Goal: Task Accomplishment & Management: Manage account settings

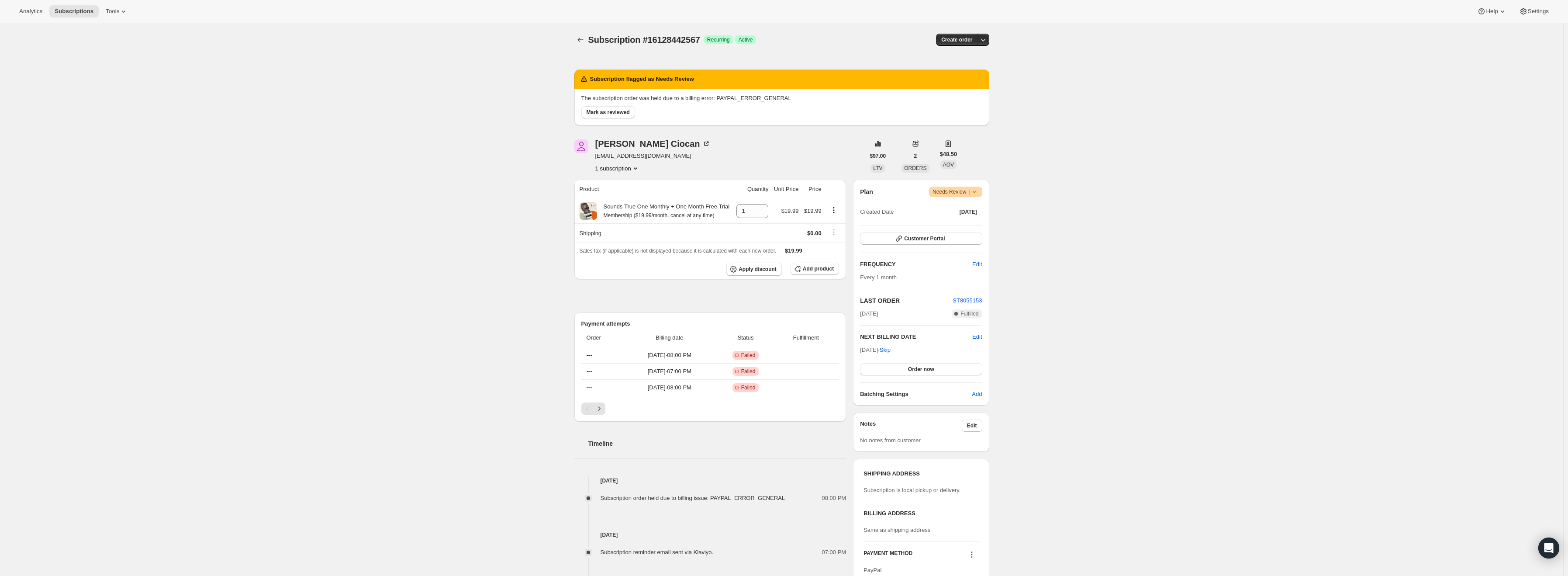
click at [668, 158] on span "[EMAIL_ADDRESS][DOMAIN_NAME]" at bounding box center [653, 156] width 115 height 9
click at [614, 157] on span "[EMAIL_ADDRESS][DOMAIN_NAME]" at bounding box center [653, 156] width 115 height 9
drag, startPoint x: 598, startPoint y: 157, endPoint x: 673, endPoint y: 158, distance: 75.0
click at [673, 158] on span "[EMAIL_ADDRESS][DOMAIN_NAME]" at bounding box center [653, 156] width 115 height 9
copy span "[EMAIL_ADDRESS][DOMAIN_NAME]"
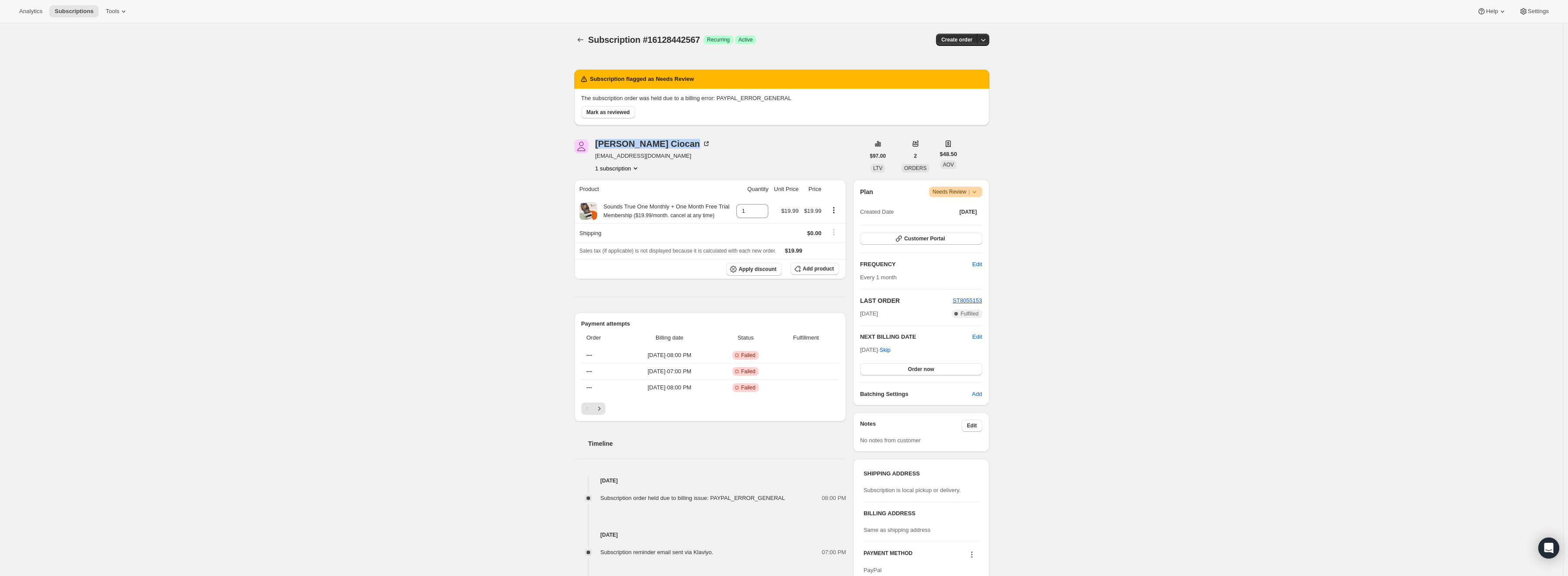
drag, startPoint x: 681, startPoint y: 144, endPoint x: 593, endPoint y: 147, distance: 88.1
click at [593, 147] on div "[PERSON_NAME] [EMAIL_ADDRESS][DOMAIN_NAME] 1 subscription" at bounding box center [719, 156] width 290 height 33
copy div "[PERSON_NAME]"
click at [979, 192] on icon at bounding box center [975, 192] width 9 height 9
click at [973, 227] on span "Cancel subscription" at bounding box center [959, 223] width 49 height 7
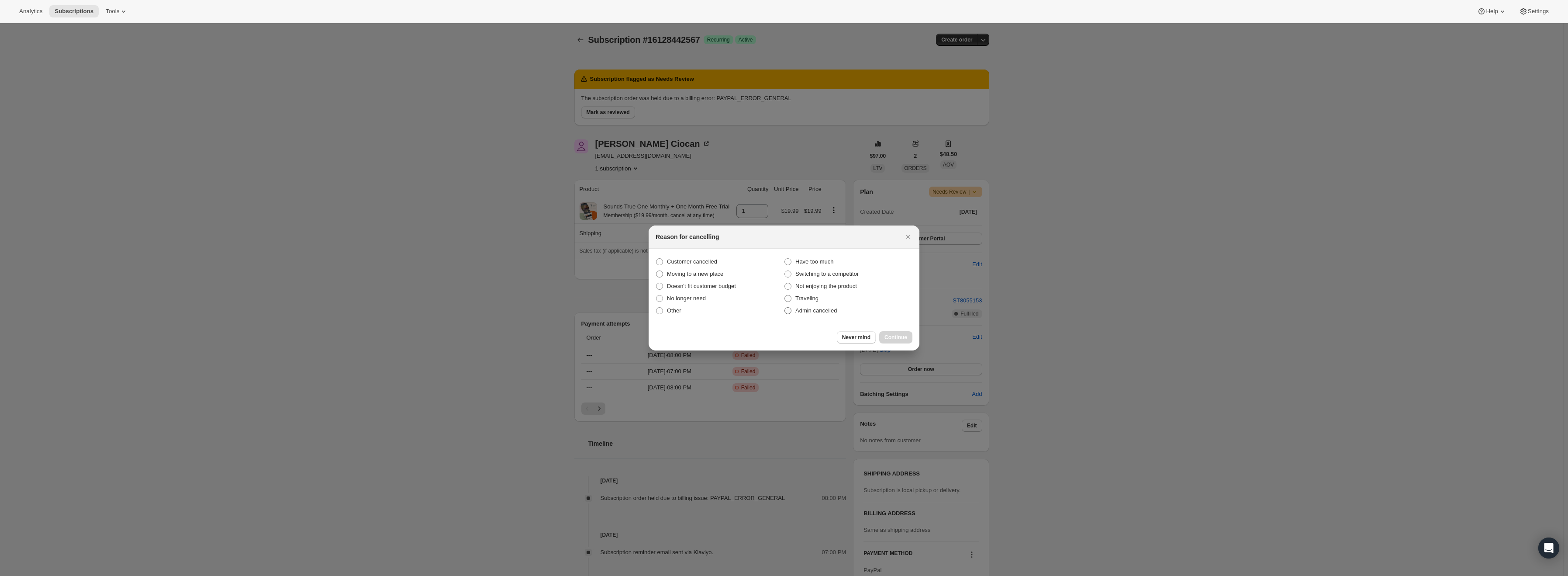
click at [825, 312] on span "Admin cancelled" at bounding box center [816, 310] width 41 height 7
click at [785, 307] on input "Admin cancelled" at bounding box center [785, 307] width 1 height 1
radio input "true"
click at [896, 335] on span "Continue" at bounding box center [895, 337] width 23 height 7
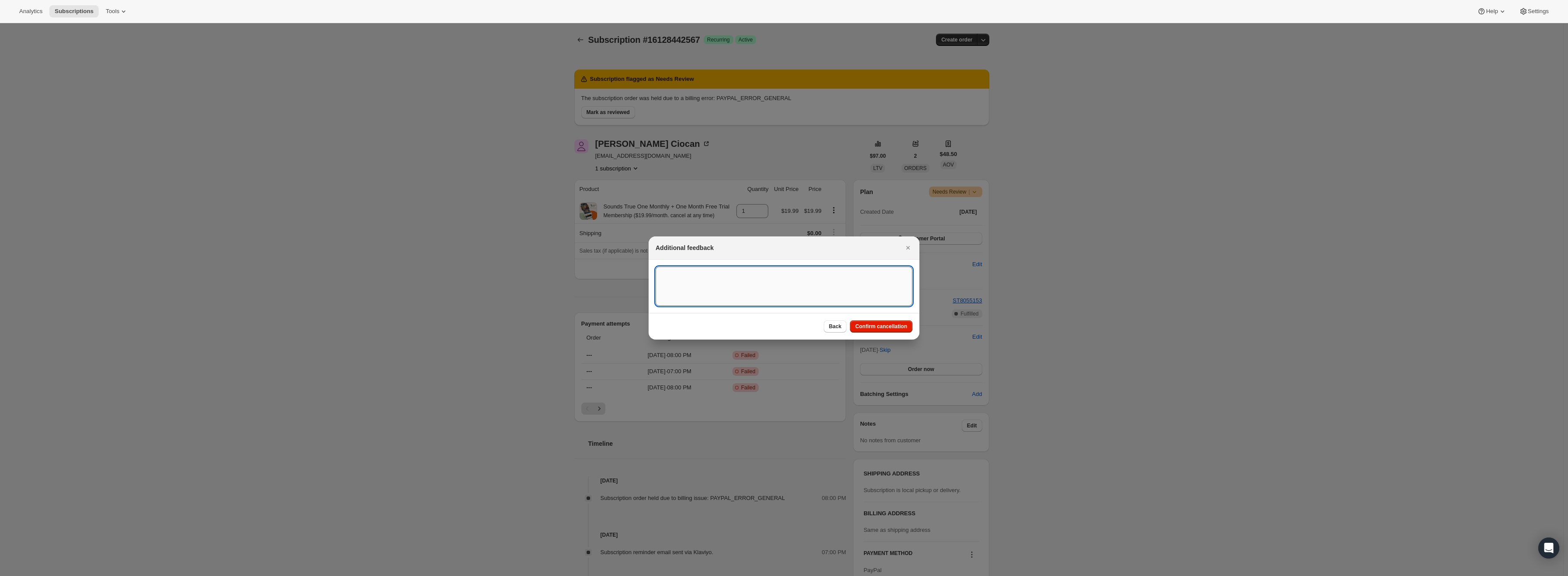
click at [685, 289] on textarea ":r15:" at bounding box center [784, 286] width 257 height 40
type textarea "PayPal error"
click at [875, 326] on span "Confirm cancellation" at bounding box center [881, 326] width 52 height 7
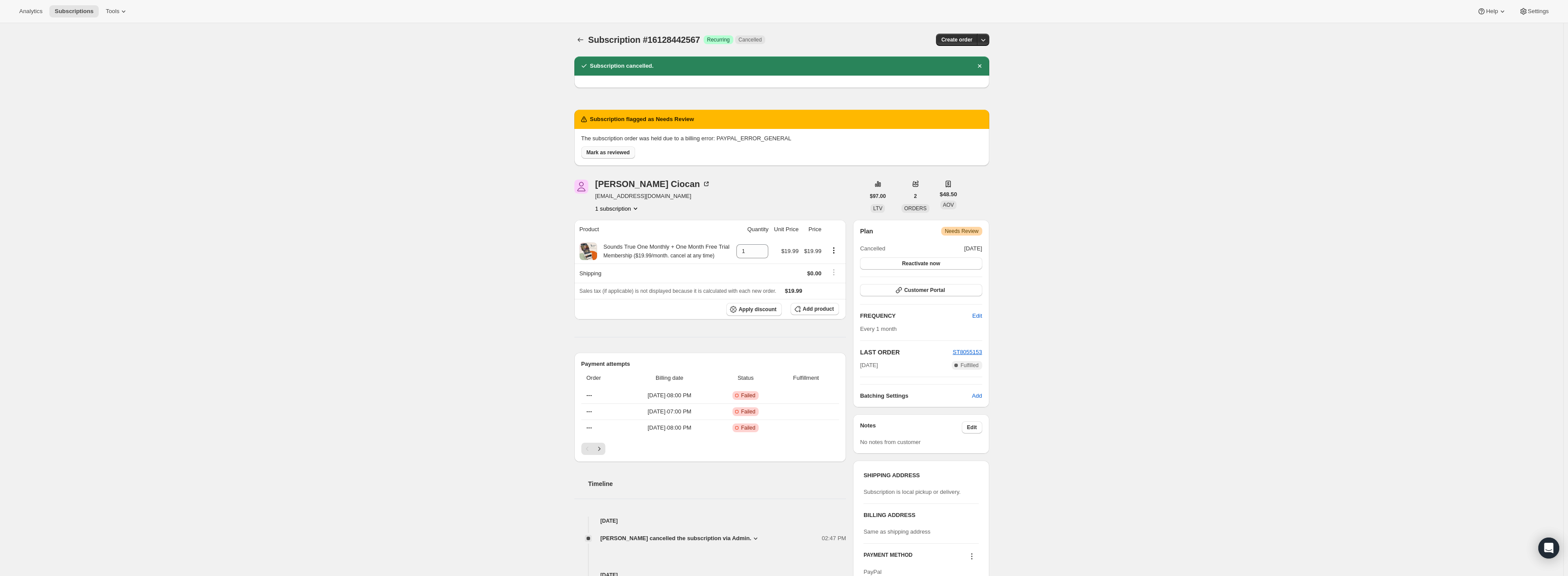
click at [615, 151] on span "Mark as reviewed" at bounding box center [608, 152] width 43 height 7
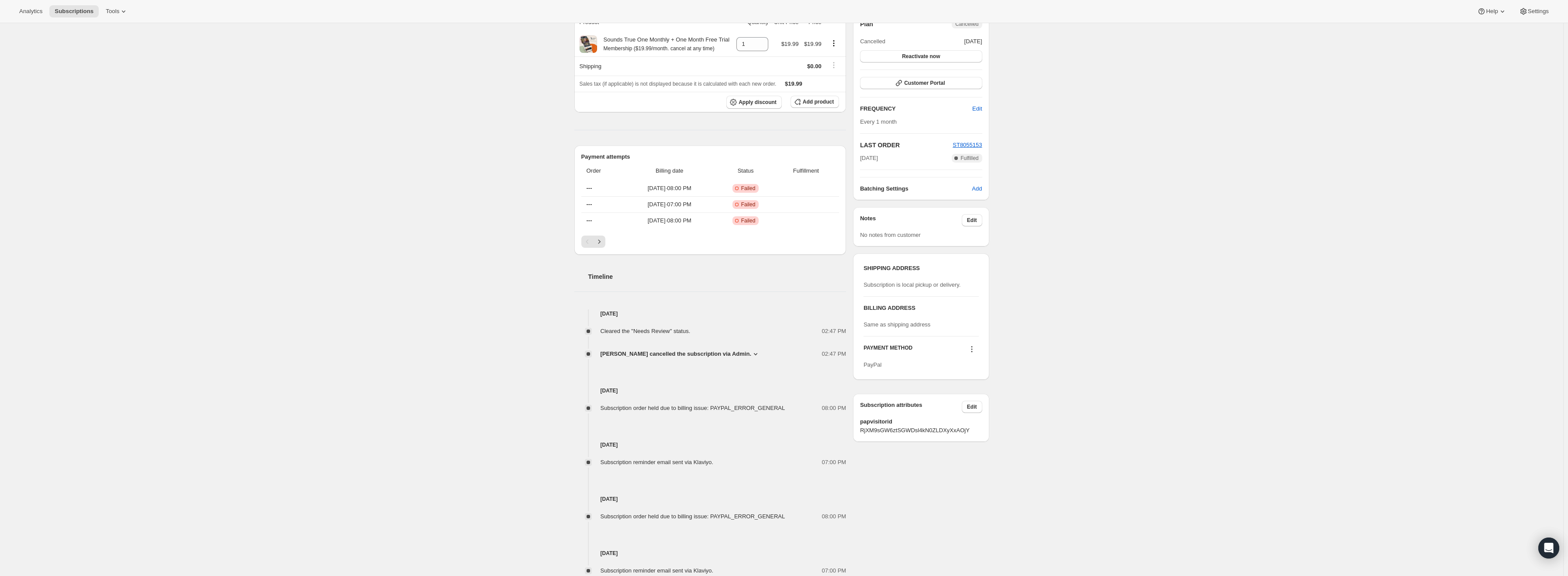
scroll to position [183, 0]
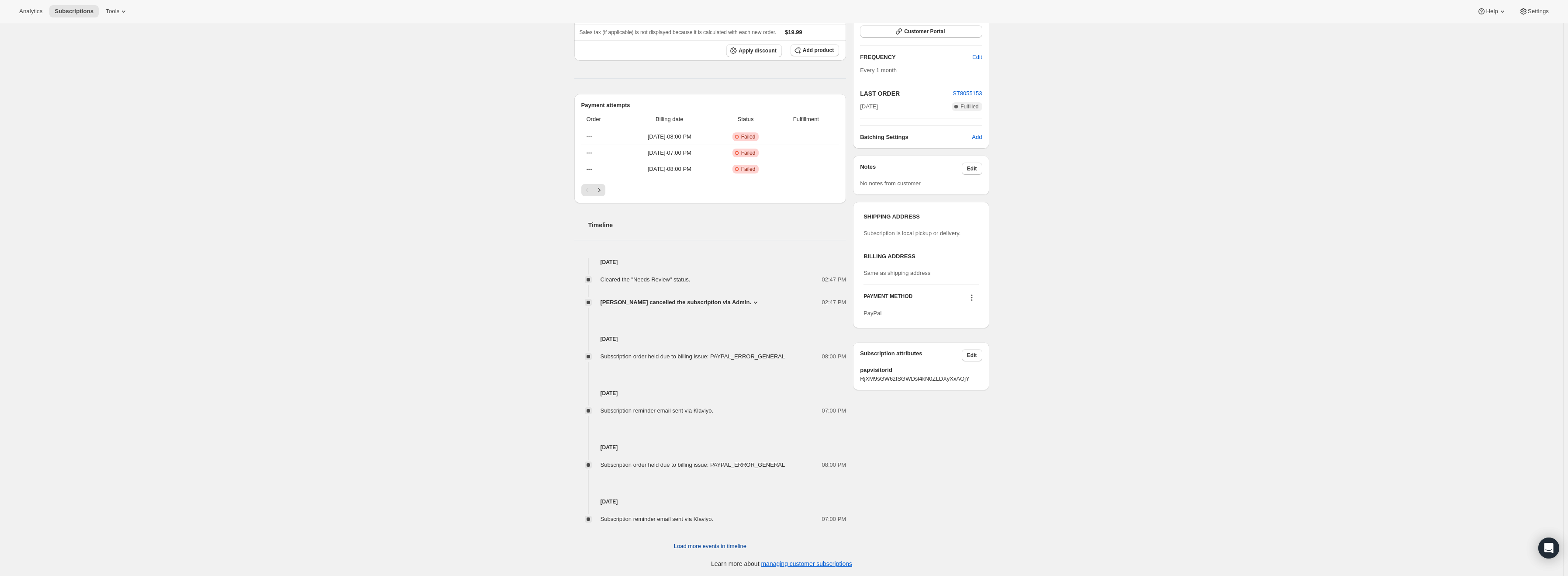
click at [715, 544] on span "Load more events in timeline" at bounding box center [710, 546] width 72 height 9
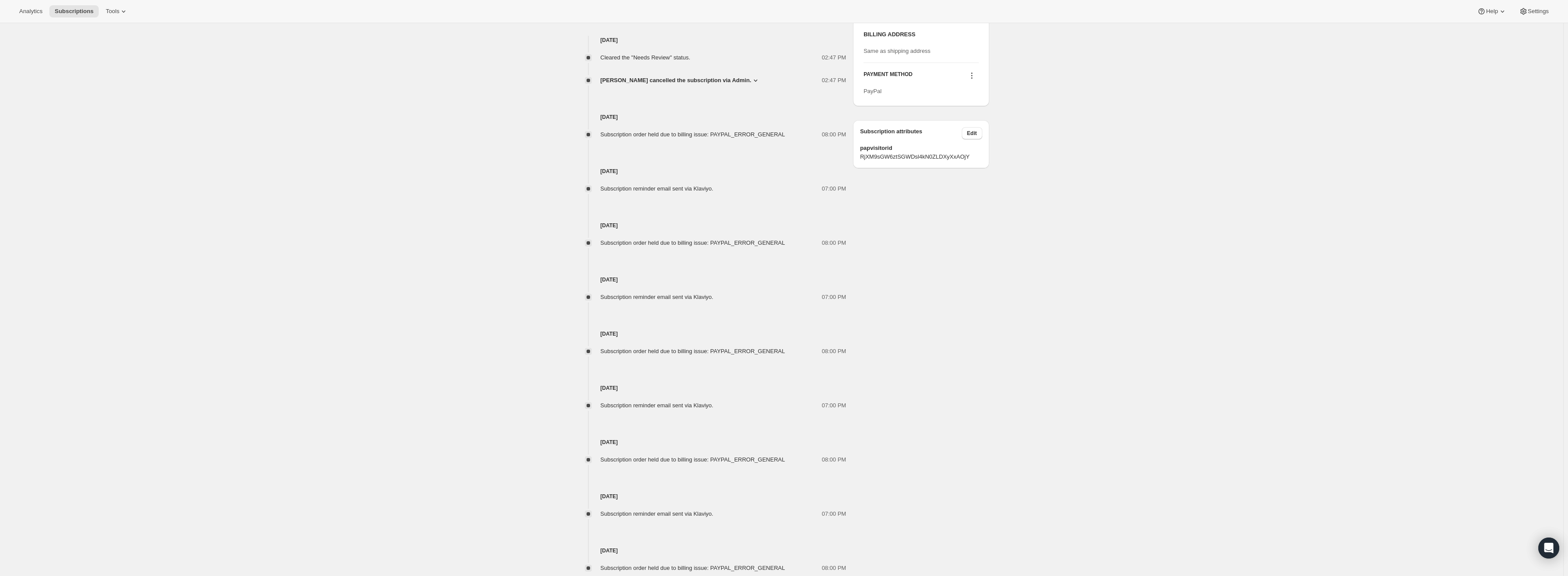
scroll to position [444, 0]
